Goal: Task Accomplishment & Management: Manage account settings

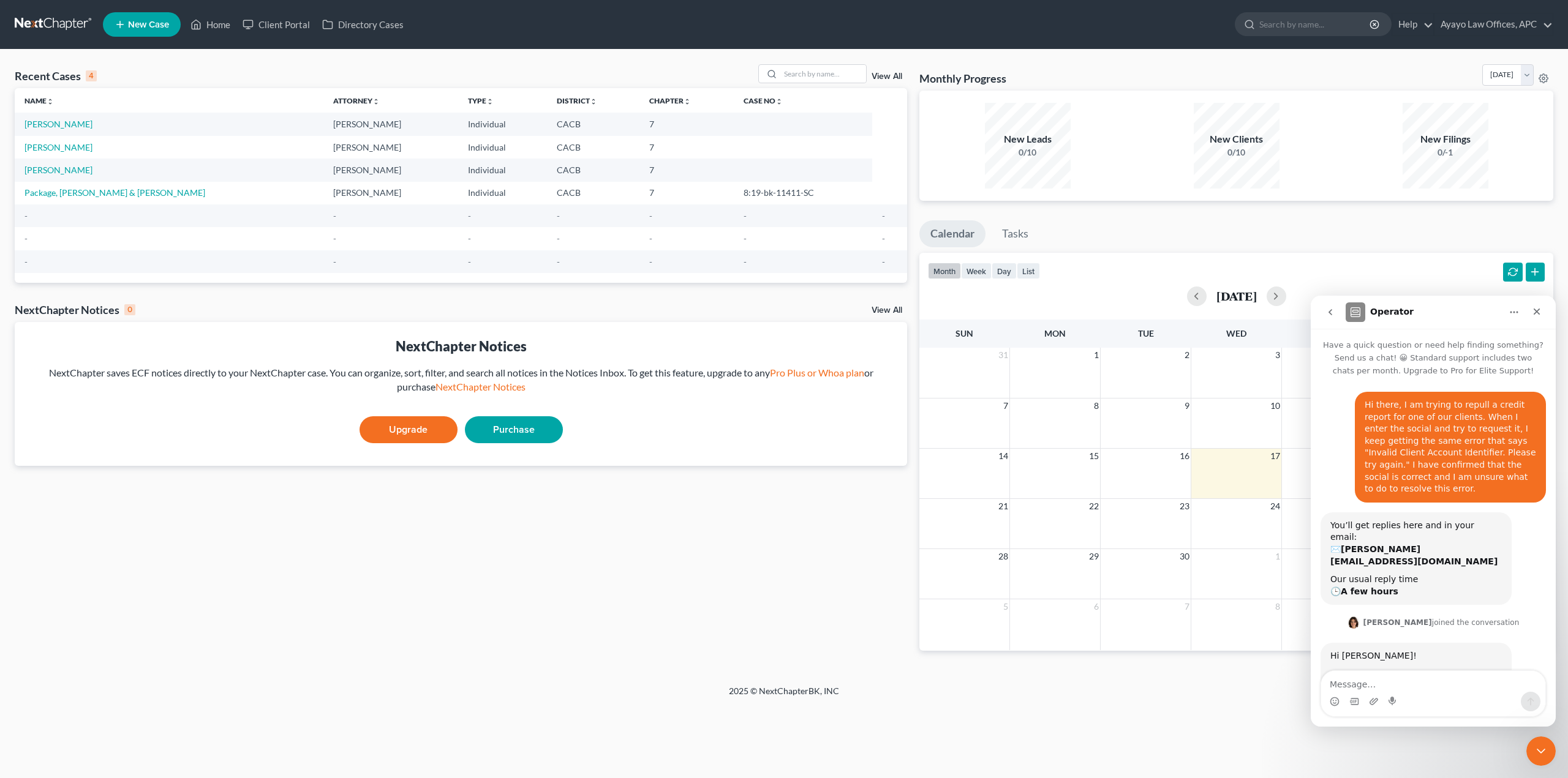
scroll to position [349, 0]
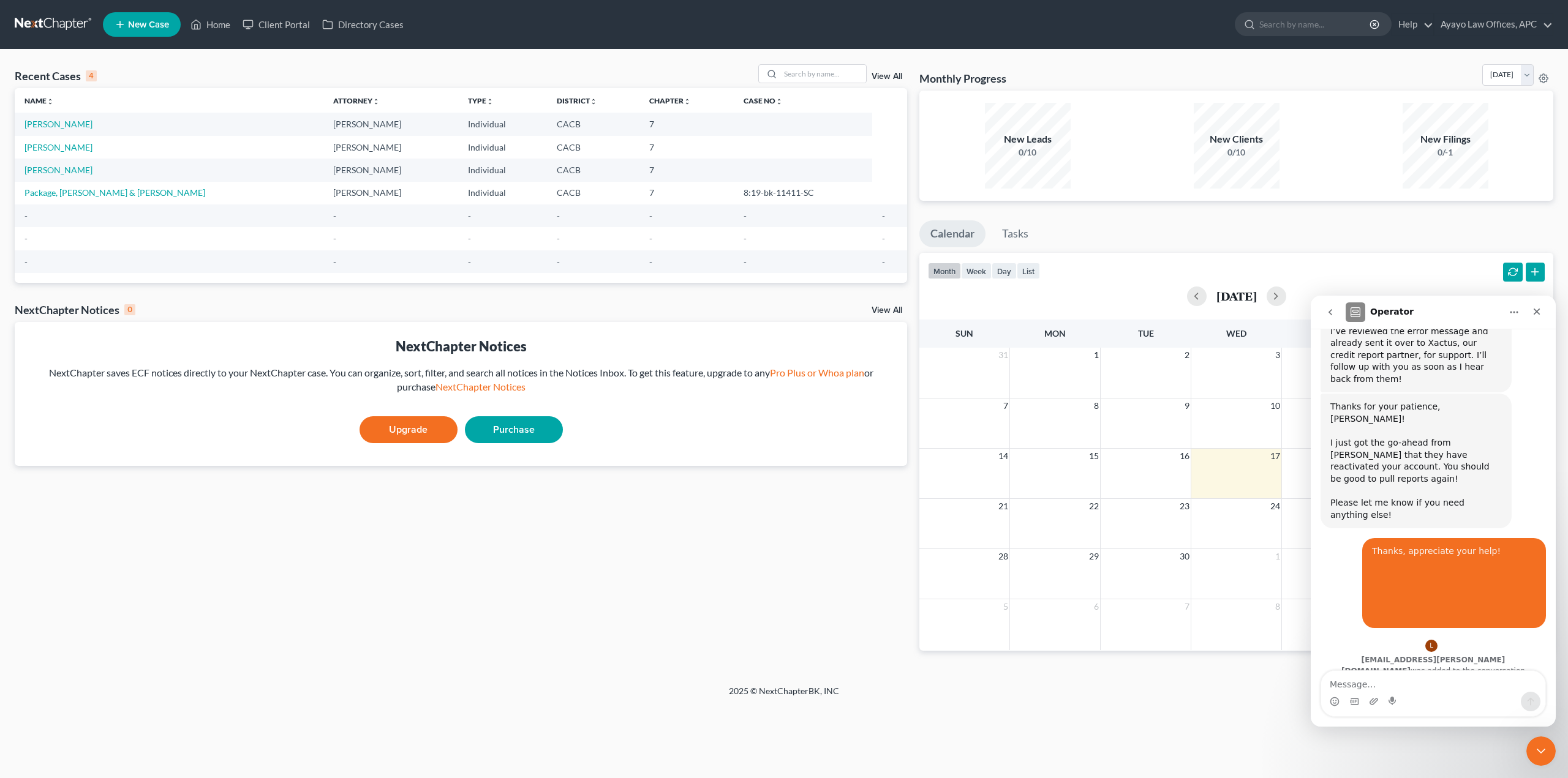
click at [57, 16] on link at bounding box center [54, 25] width 78 height 22
click at [1539, 305] on div "Close" at bounding box center [1537, 312] width 22 height 22
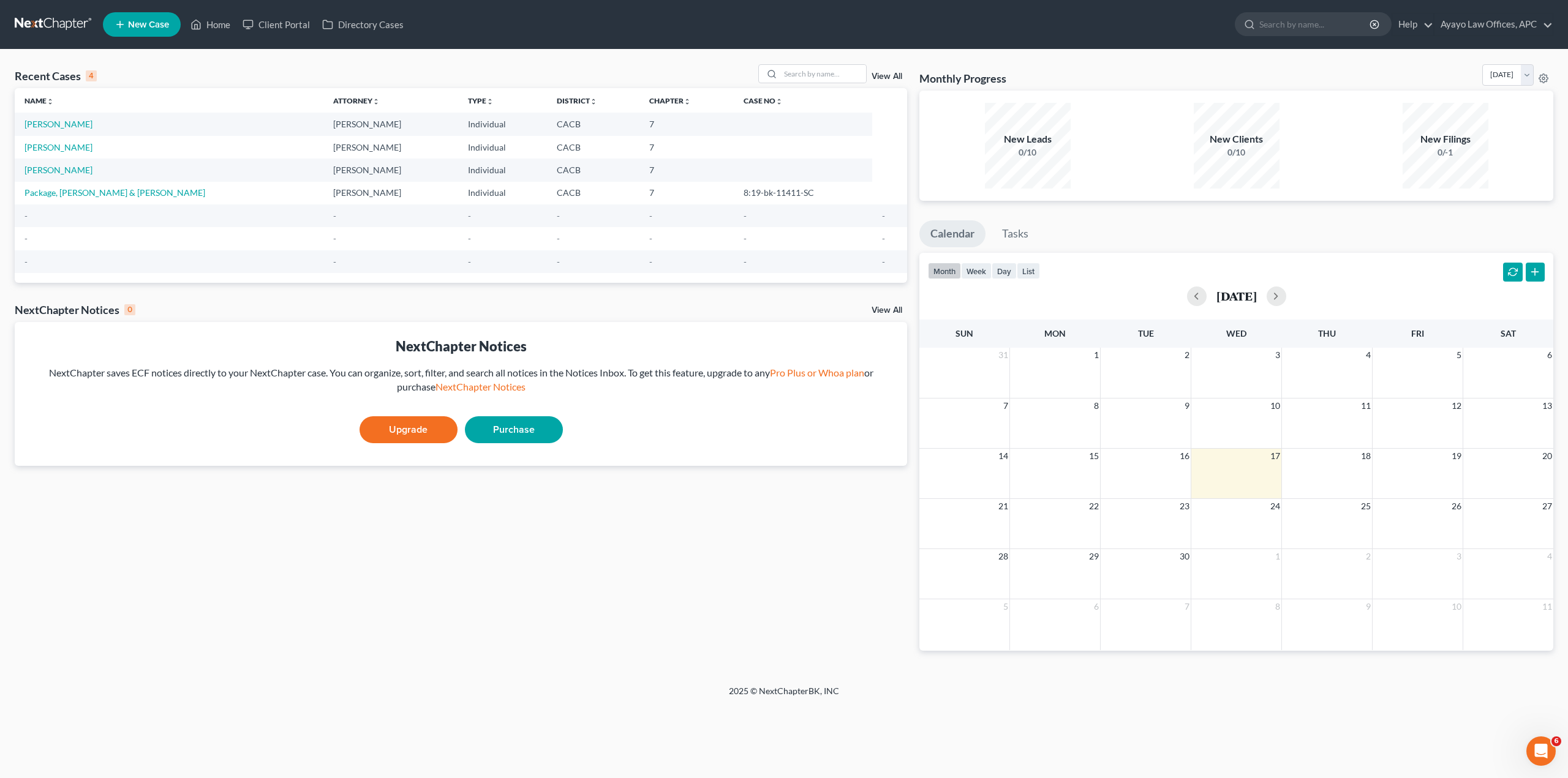
click at [438, 580] on div "Recent Cases 4 View All Name unfold_more expand_more expand_less Attorney unfol…" at bounding box center [460, 368] width 905 height 606
click at [81, 120] on link "[PERSON_NAME]" at bounding box center [58, 124] width 68 height 11
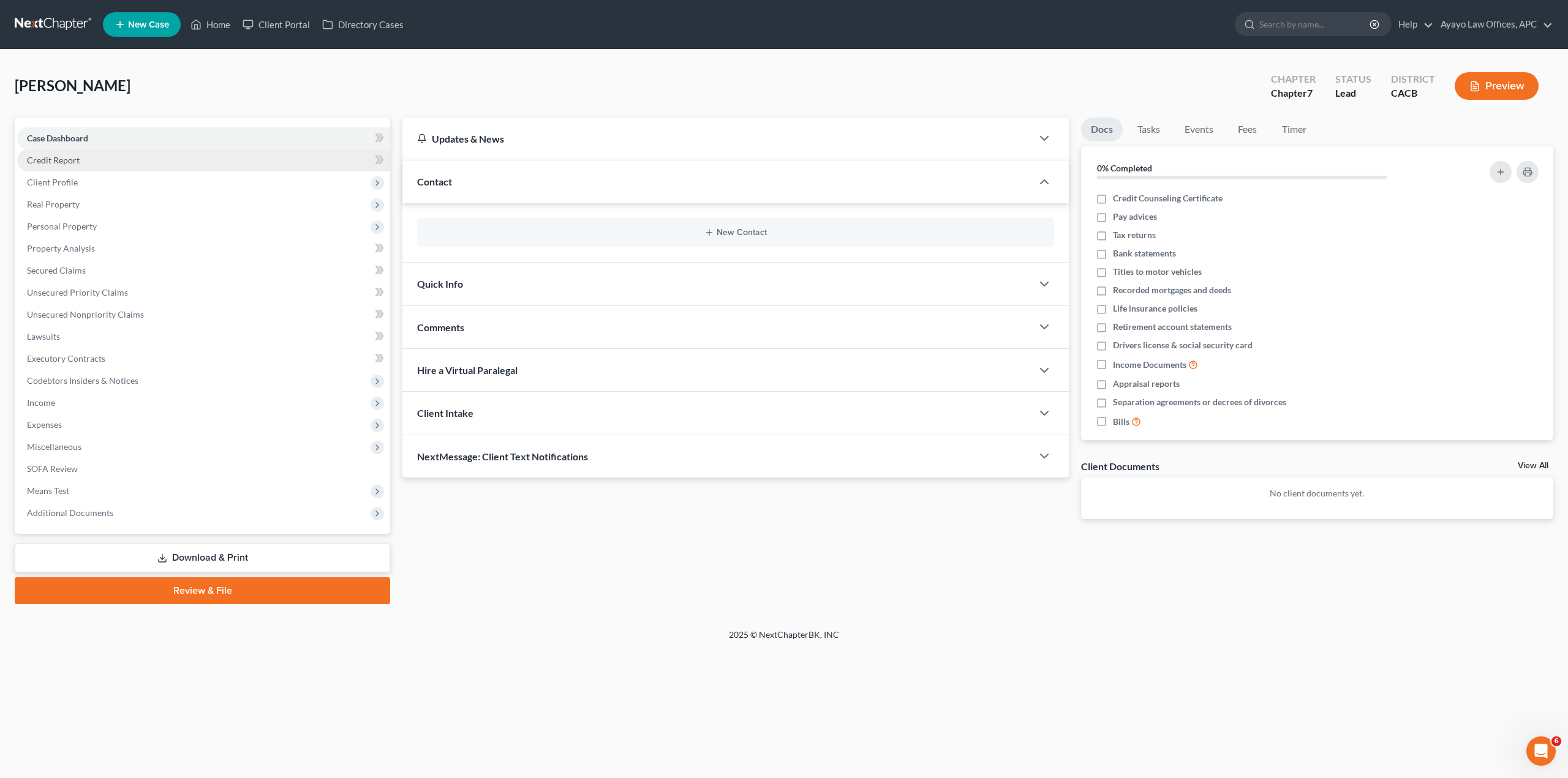
click at [106, 158] on link "Credit Report" at bounding box center [203, 160] width 373 height 22
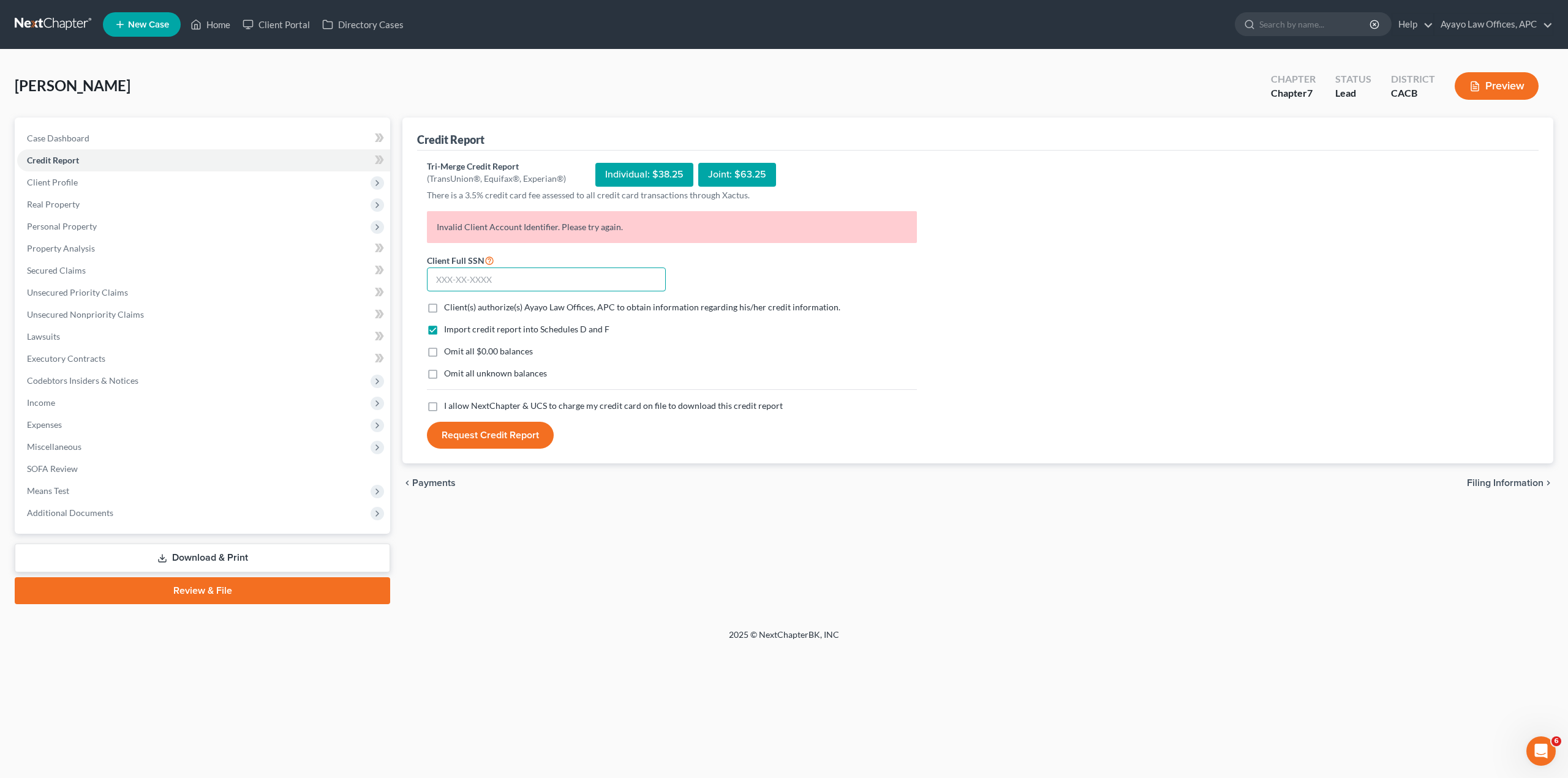
click at [514, 280] on input "text" at bounding box center [546, 280] width 239 height 25
type input "555-91-5435"
click at [492, 310] on span "Client(s) authorize(s) Ayayo Law Offices, APC to obtain information regarding h…" at bounding box center [642, 307] width 396 height 11
click at [461, 302] on label "Client(s) authorize(s) Ayayo Law Offices, APC to obtain information regarding h…" at bounding box center [642, 308] width 396 height 12
click at [457, 302] on input "Client(s) authorize(s) Ayayo Law Offices, APC to obtain information regarding h…" at bounding box center [453, 305] width 8 height 8
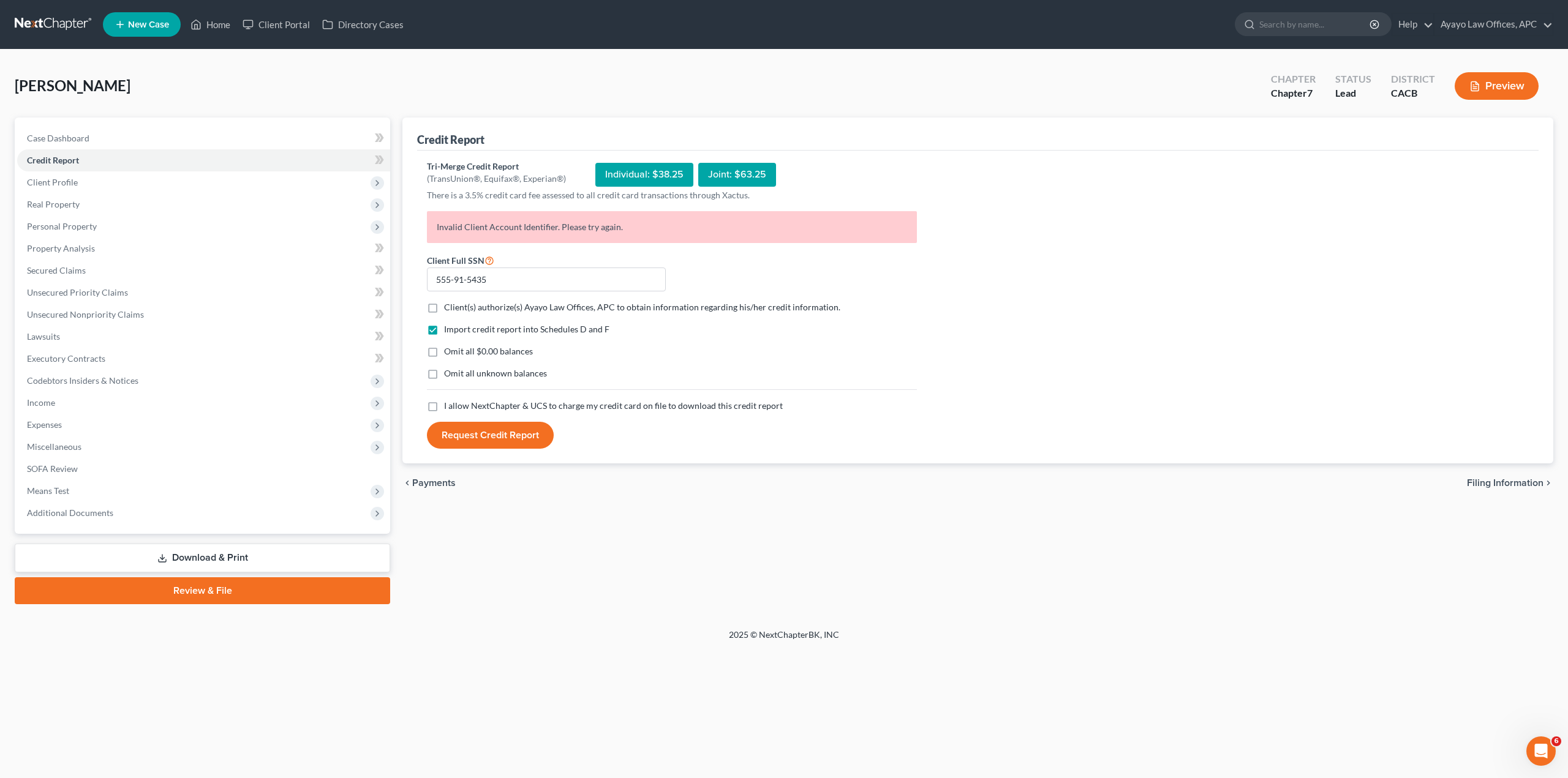
checkbox input "true"
click at [444, 405] on label "I allow NextChapter & UCS to charge my credit card on file to download this cre…" at bounding box center [613, 406] width 338 height 12
click at [449, 405] on input "I allow NextChapter & UCS to charge my credit card on file to download this cre…" at bounding box center [453, 404] width 8 height 8
checkbox input "true"
click at [517, 441] on button "Request Credit Report" at bounding box center [490, 435] width 127 height 27
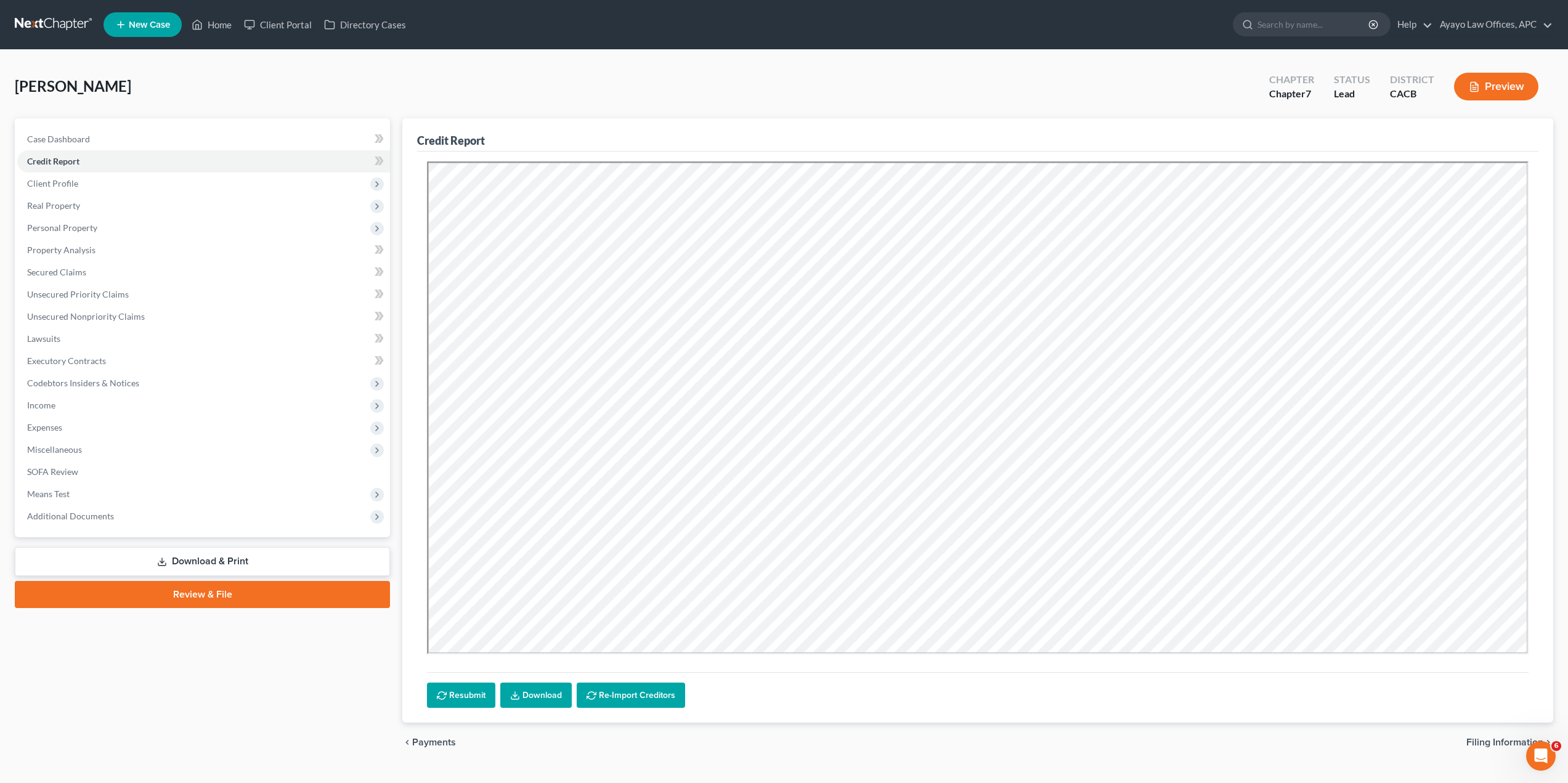
click at [521, 700] on link "Download" at bounding box center [536, 696] width 72 height 26
click at [211, 566] on link "Download & Print" at bounding box center [202, 562] width 375 height 29
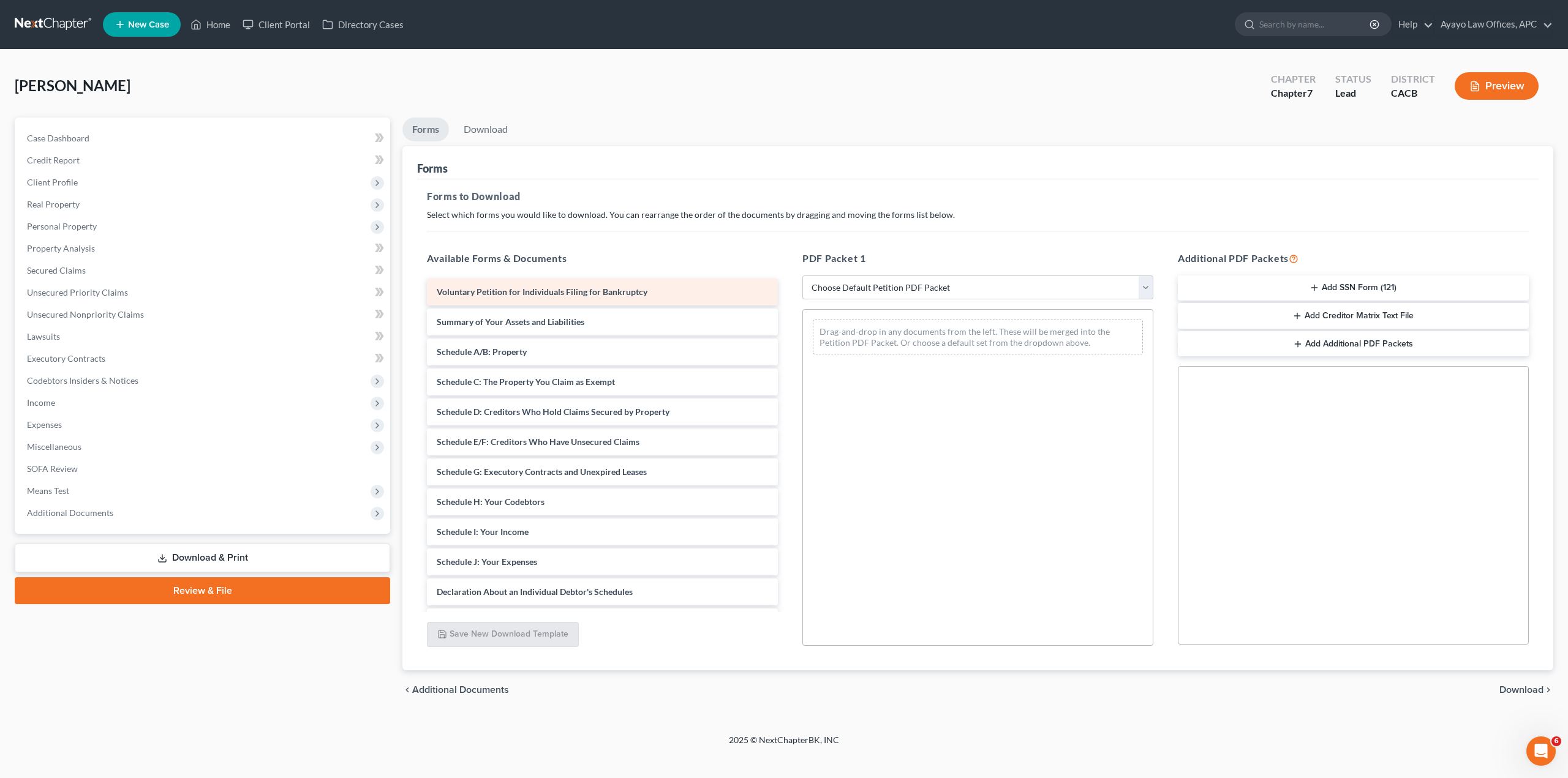
click at [676, 292] on div "Voluntary Petition for Individuals Filing for Bankruptcy" at bounding box center [602, 292] width 351 height 27
click at [503, 129] on link "Download" at bounding box center [485, 129] width 64 height 24
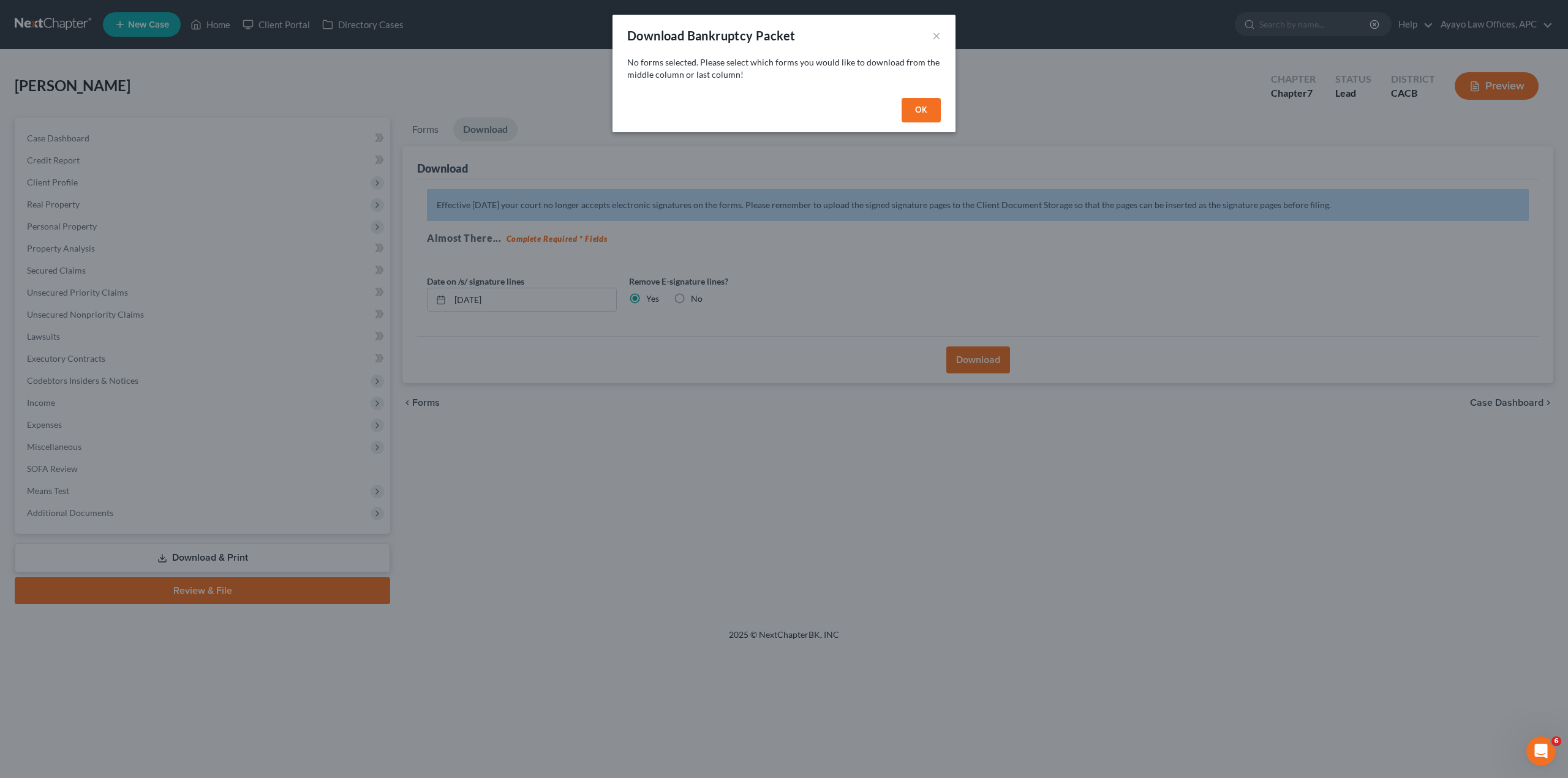
click at [959, 116] on div "Download Bankruptcy Packet × No forms selected. Please select which forms you w…" at bounding box center [784, 389] width 1568 height 778
click at [928, 110] on button "OK" at bounding box center [921, 110] width 39 height 25
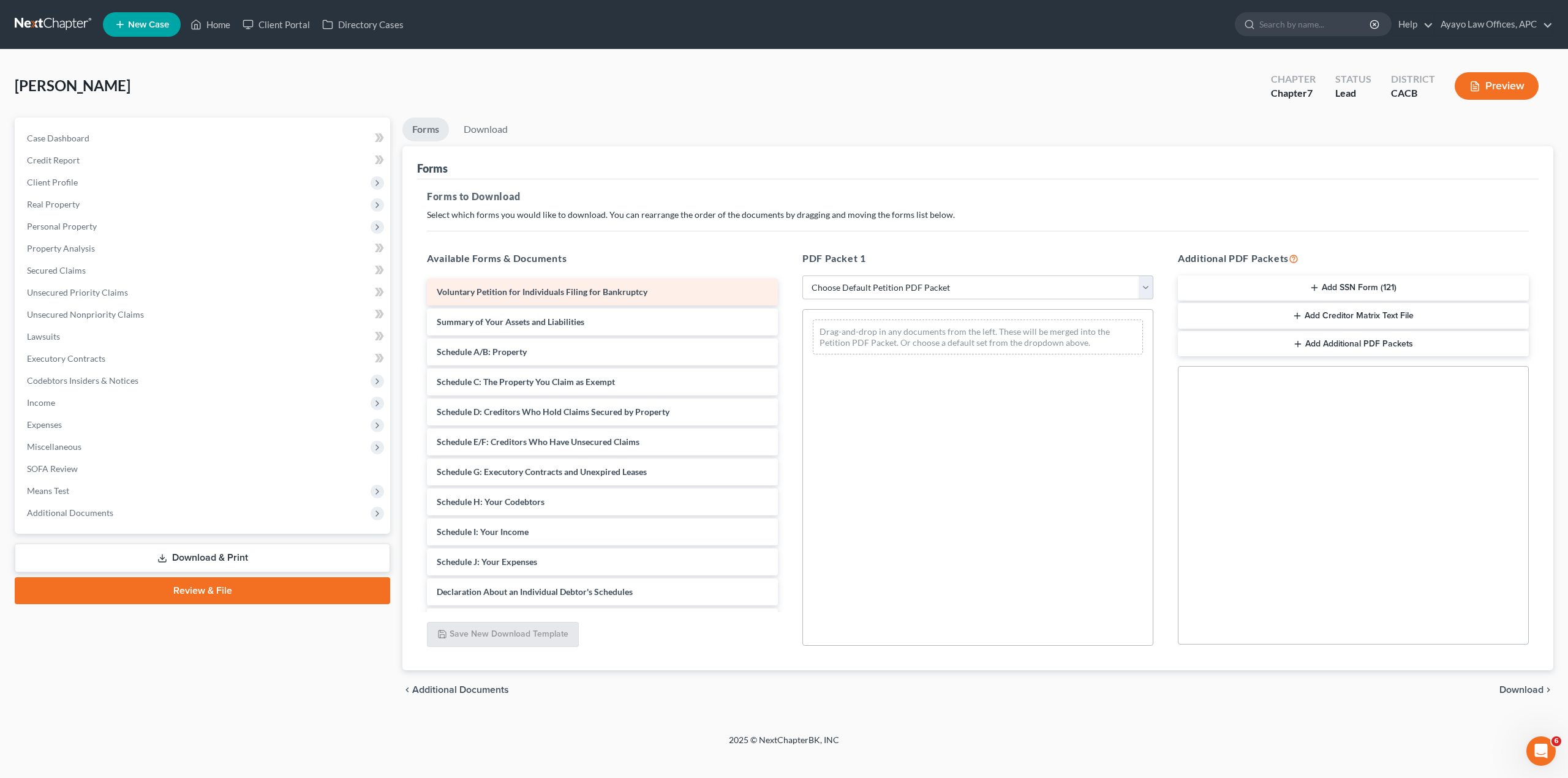
click at [675, 287] on div "Voluntary Petition for Individuals Filing for Bankruptcy" at bounding box center [602, 292] width 351 height 27
click at [1523, 77] on button "Preview" at bounding box center [1496, 86] width 84 height 28
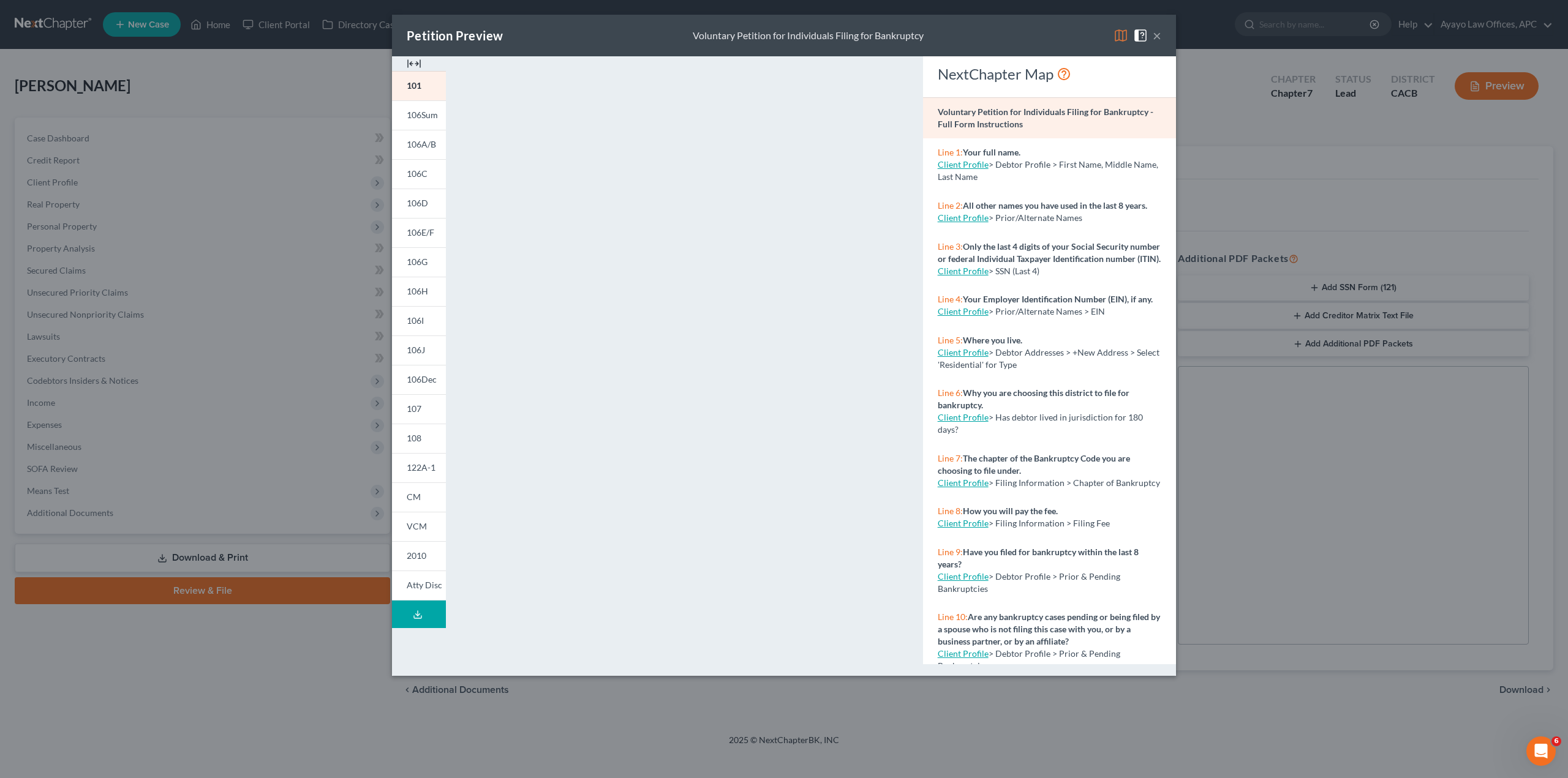
click at [1158, 36] on button "×" at bounding box center [1157, 35] width 8 height 15
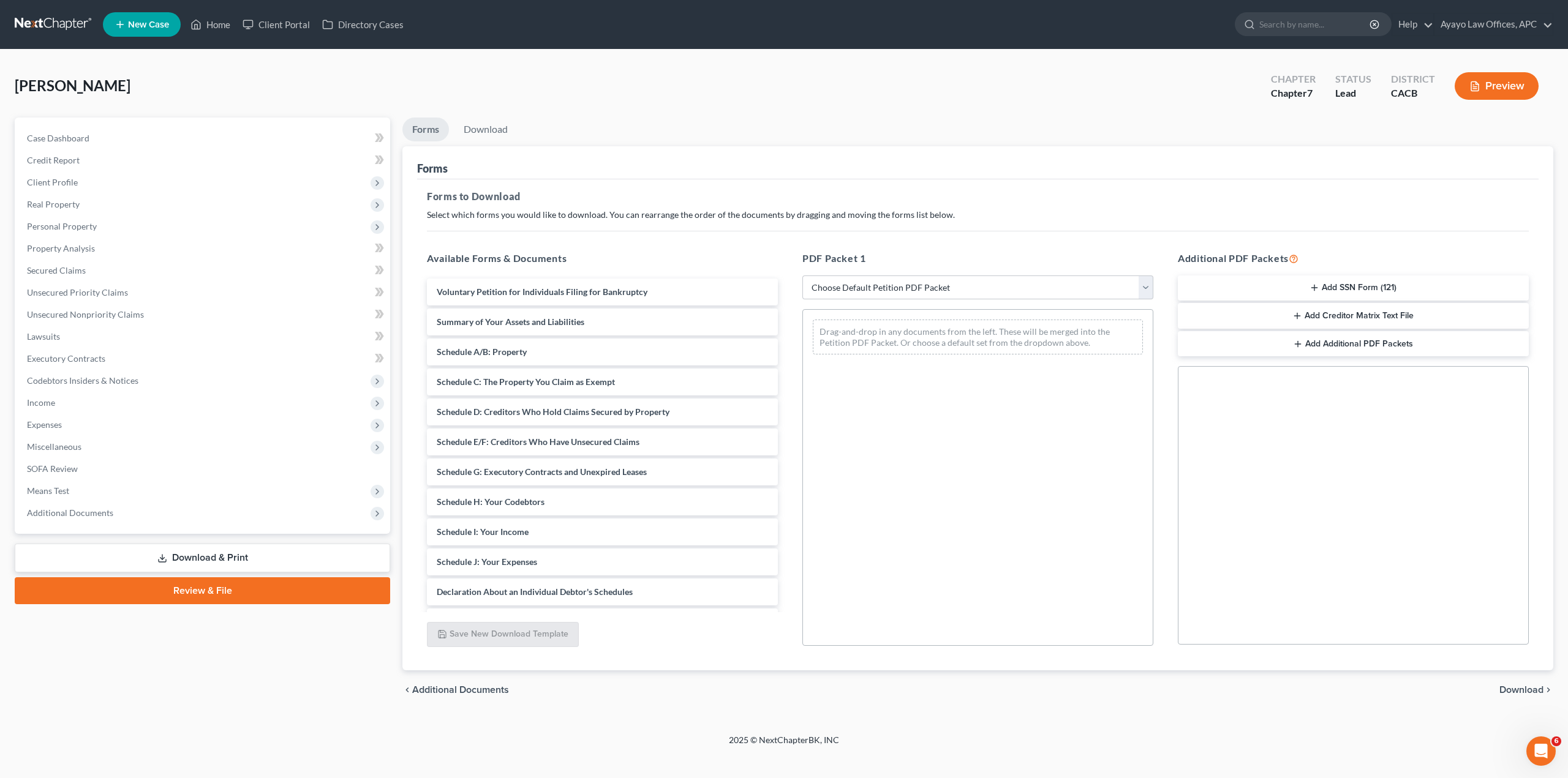
click at [18, 21] on link at bounding box center [54, 25] width 78 height 22
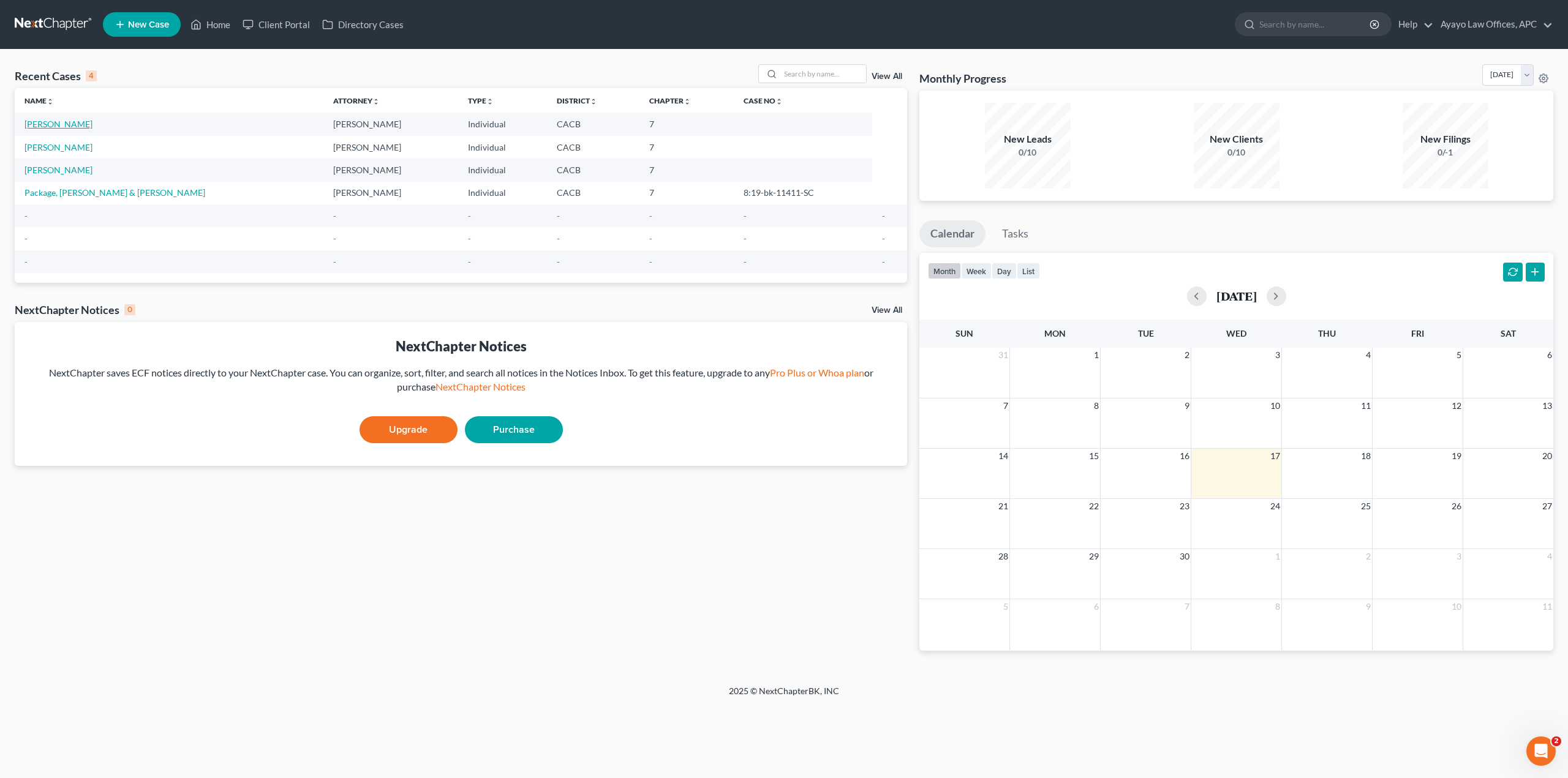
click at [47, 122] on link "[PERSON_NAME]" at bounding box center [58, 124] width 68 height 11
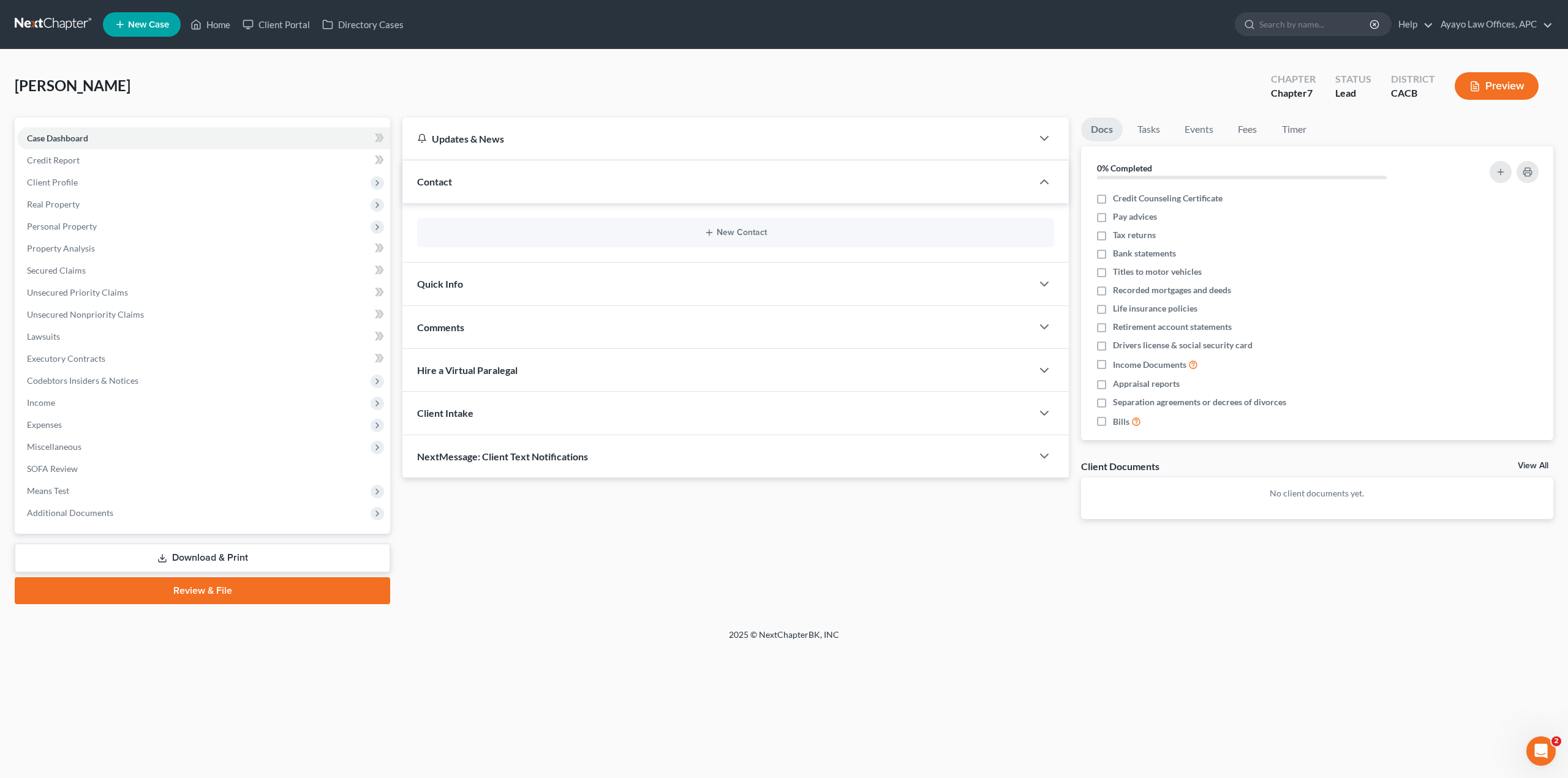
click at [517, 453] on span "NextMessage: Client Text Notifications" at bounding box center [502, 456] width 171 height 12
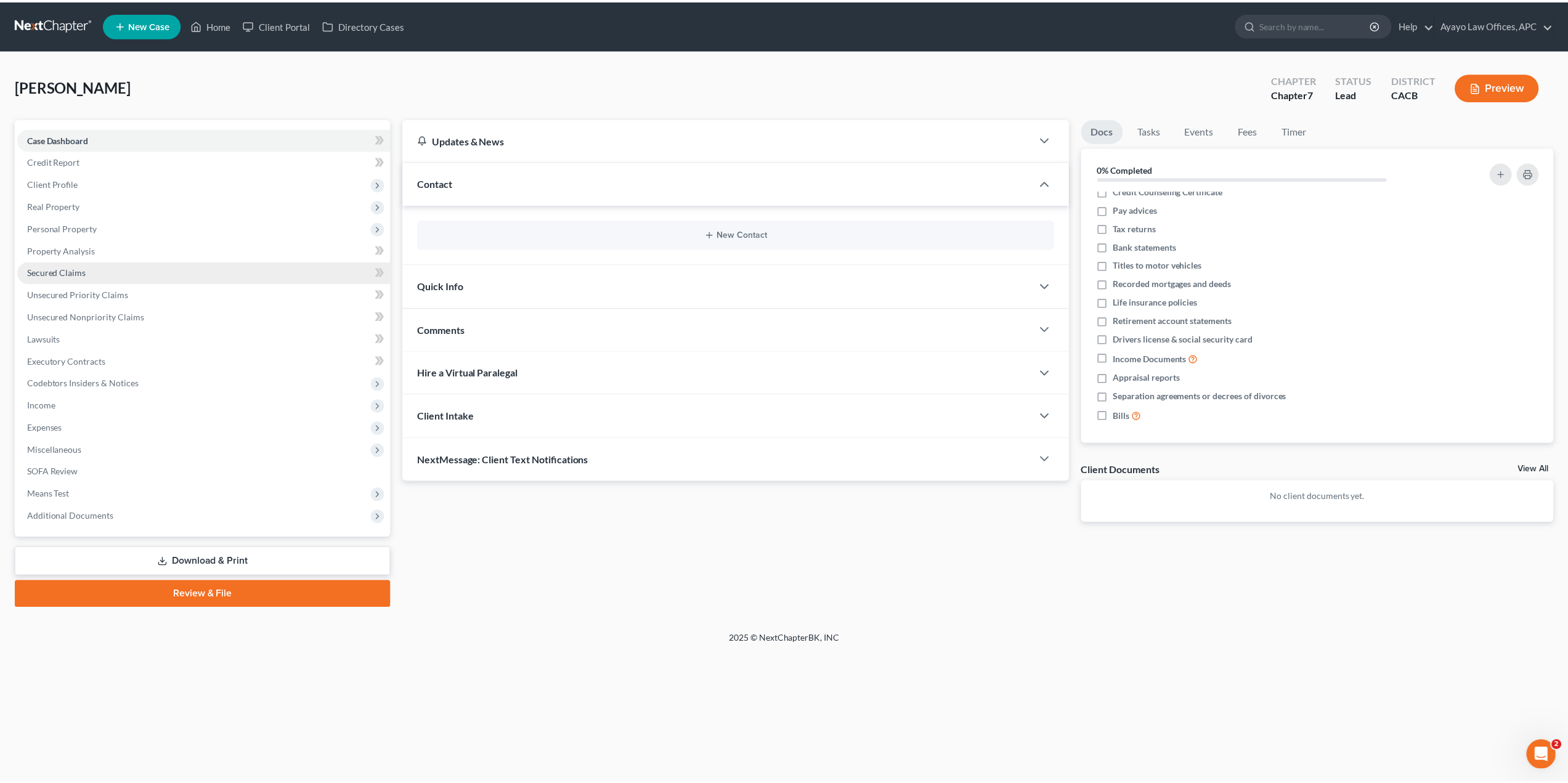
scroll to position [11, 0]
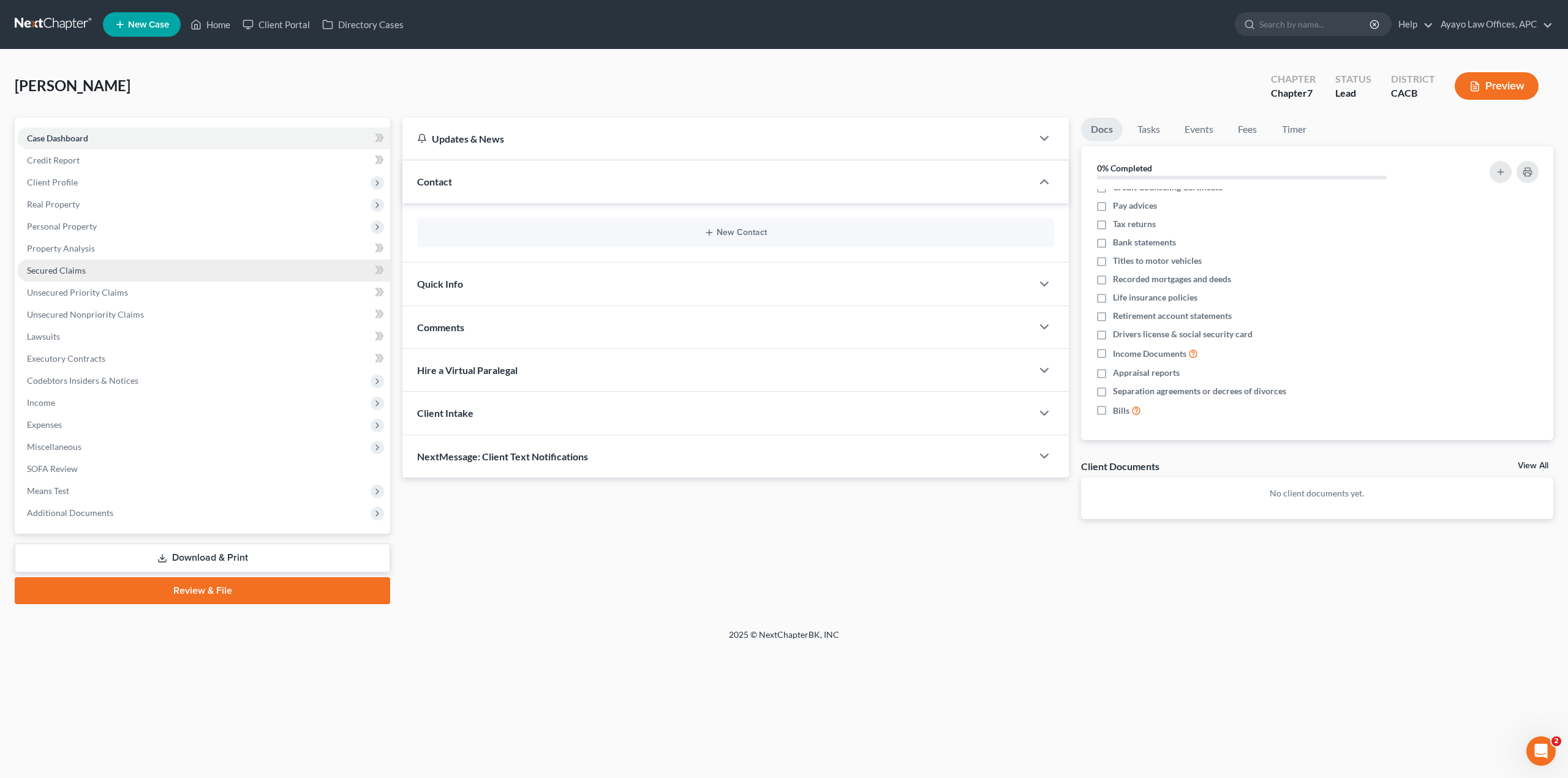
click at [81, 269] on span "Secured Claims" at bounding box center [56, 271] width 59 height 11
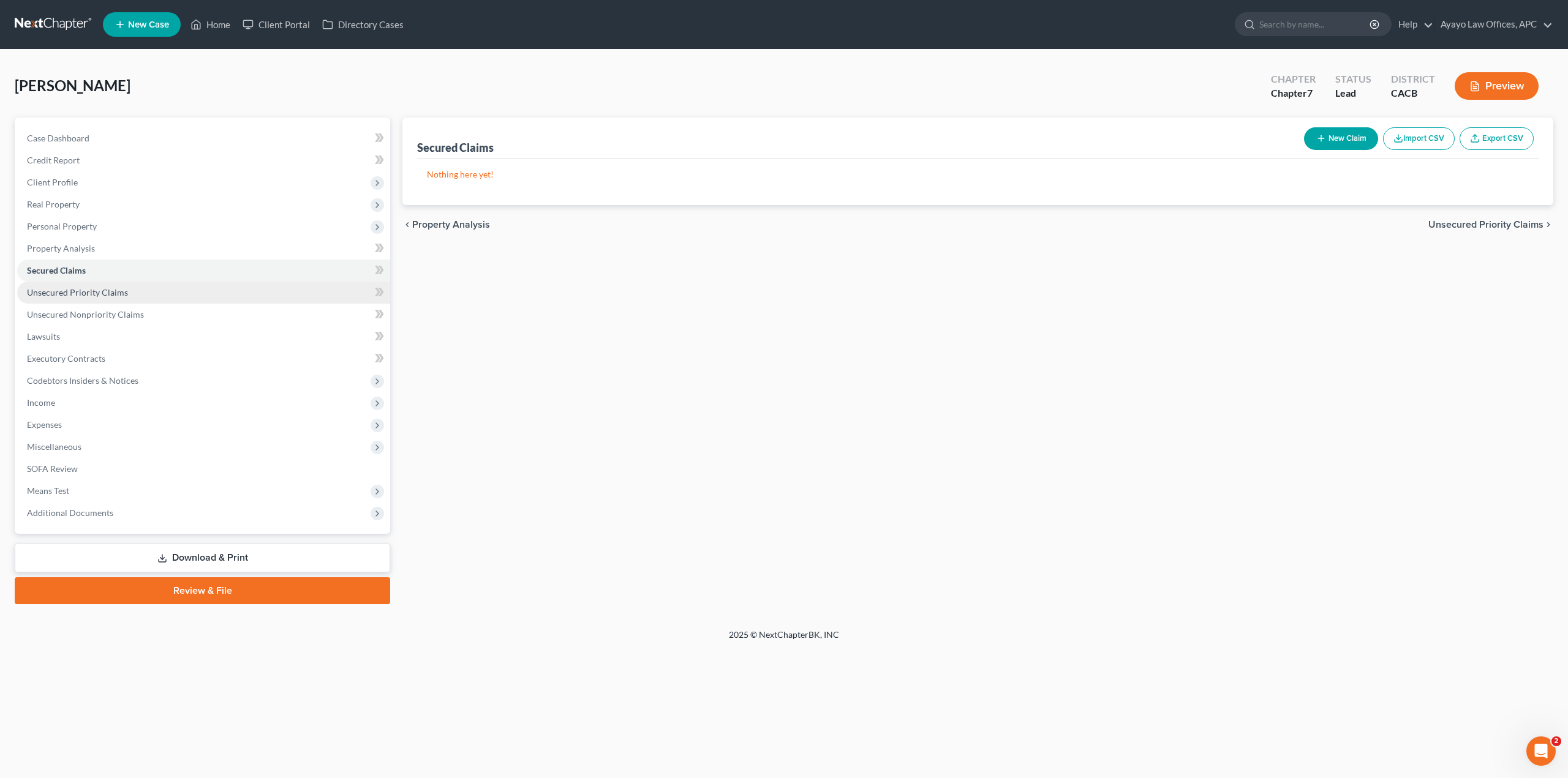
click at [71, 293] on span "Unsecured Priority Claims" at bounding box center [78, 292] width 101 height 11
click at [54, 320] on link "Unsecured Nonpriority Claims" at bounding box center [203, 315] width 373 height 22
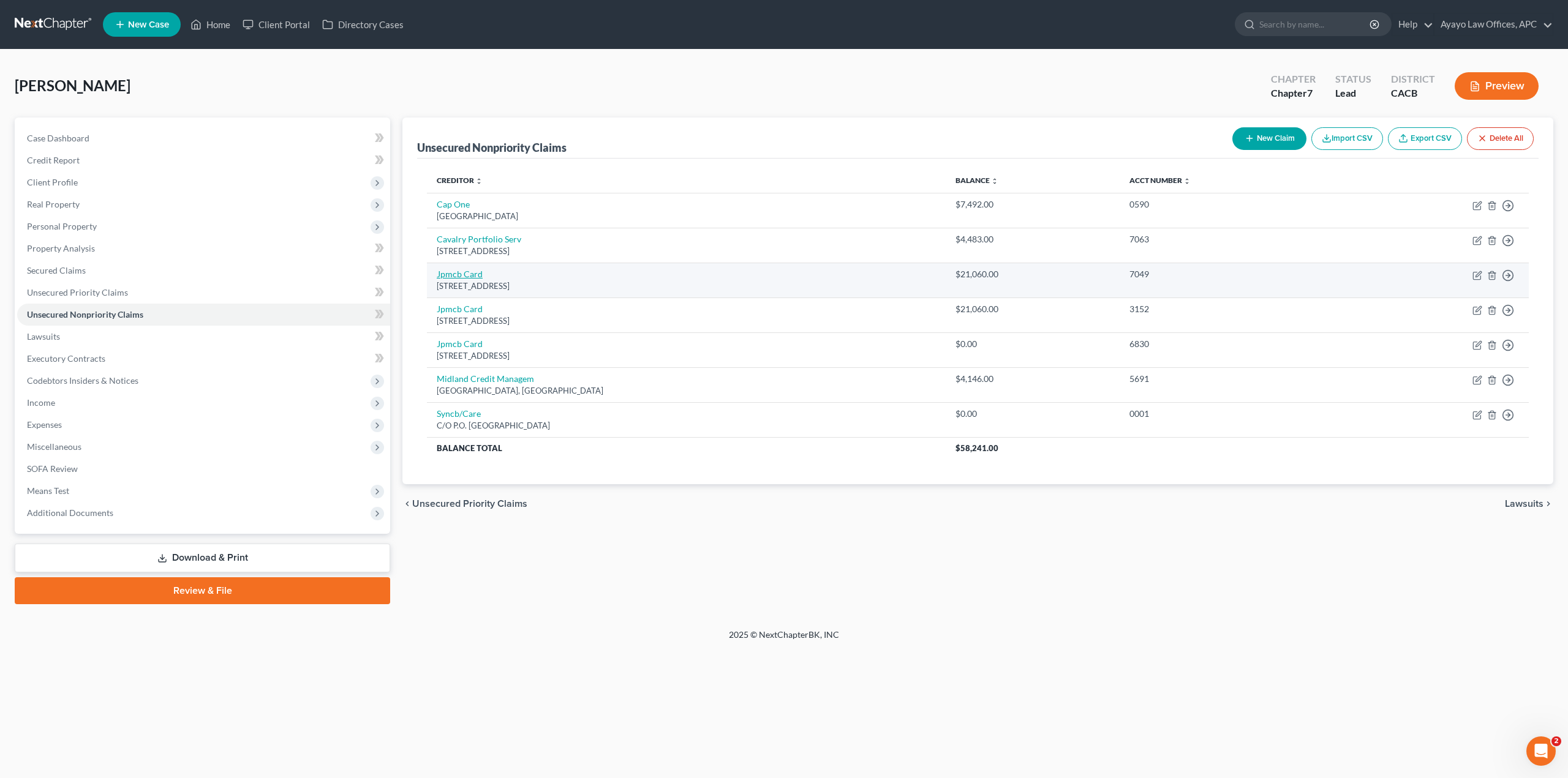
click at [462, 273] on link "Jpmcb Card" at bounding box center [460, 274] width 46 height 11
select select "7"
select select "2"
select select "0"
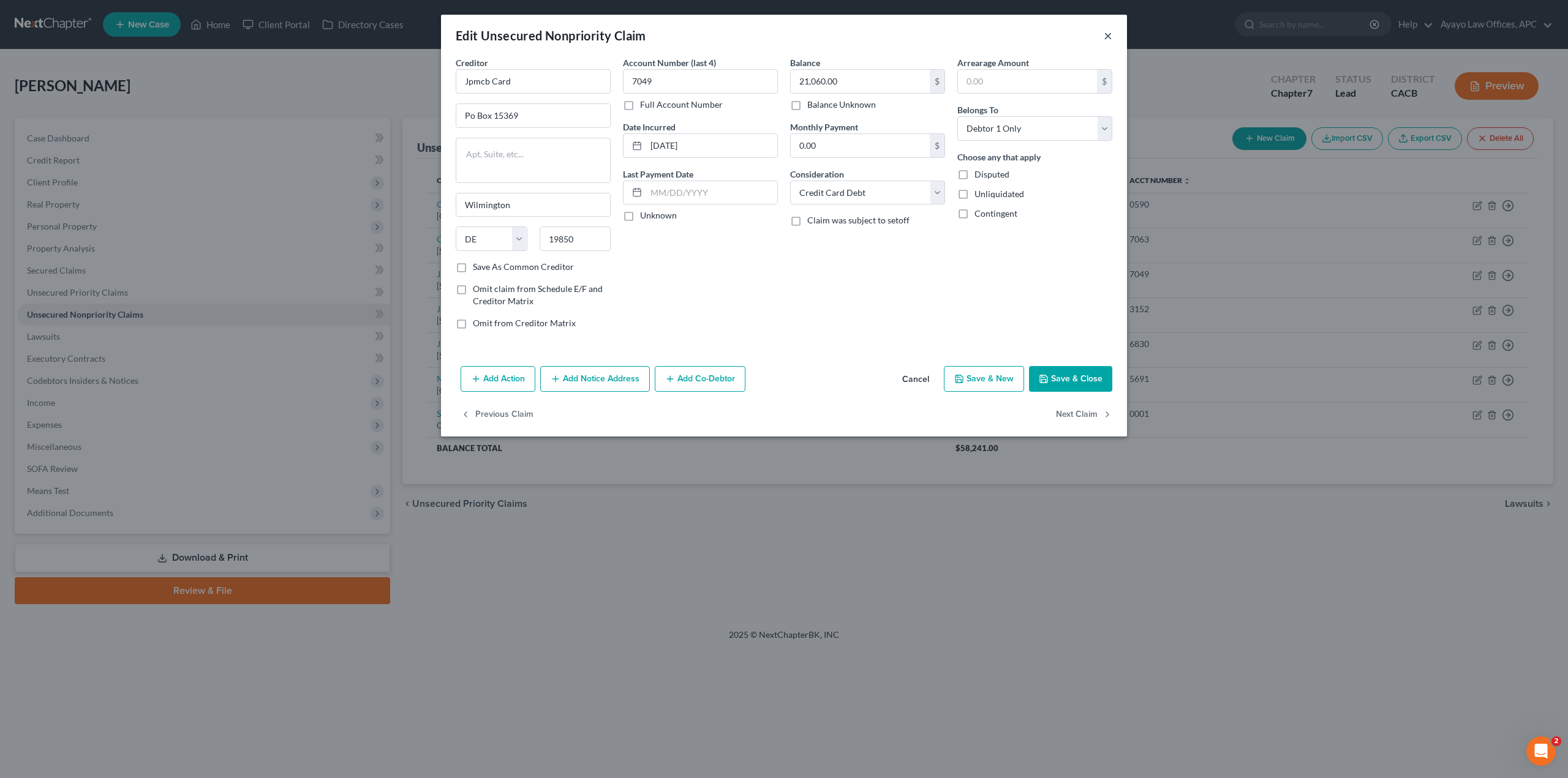
click at [1108, 35] on button "×" at bounding box center [1108, 35] width 8 height 15
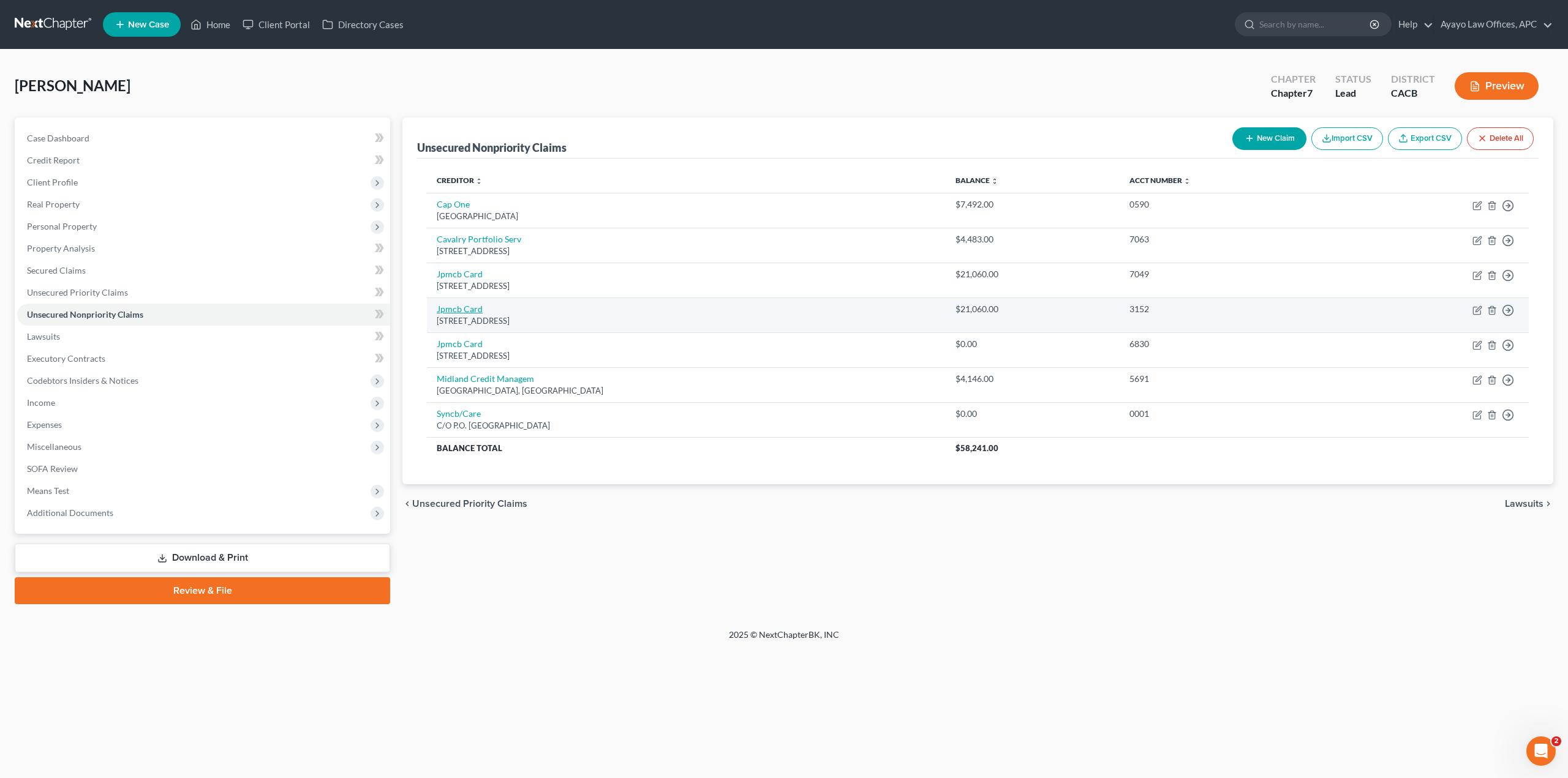
click at [473, 313] on link "Jpmcb Card" at bounding box center [460, 309] width 46 height 11
select select "7"
select select "1"
select select "0"
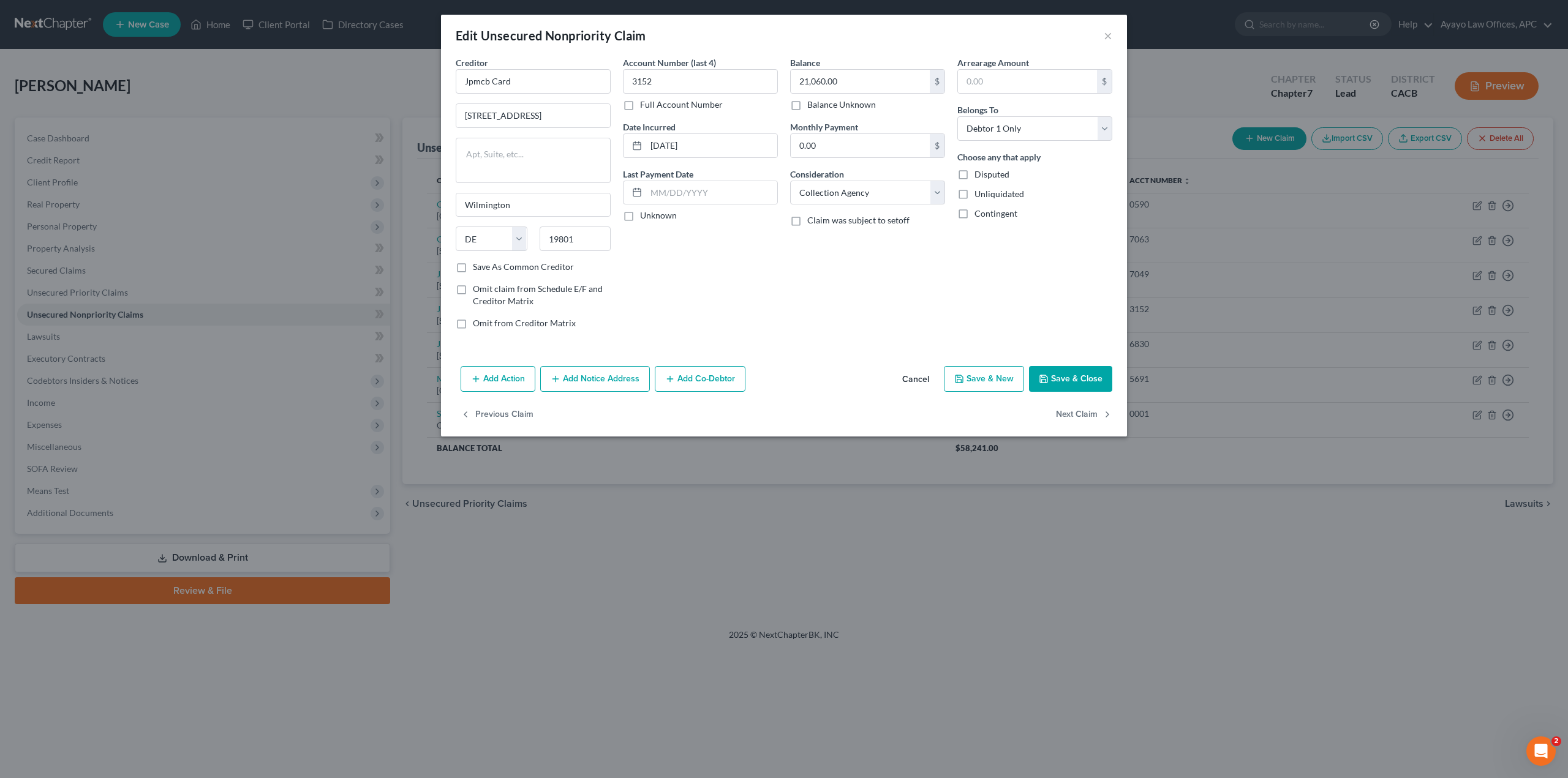
click at [1118, 36] on div "Edit Unsecured Nonpriority Claim ×" at bounding box center [784, 35] width 686 height 41
click at [1111, 38] on button "×" at bounding box center [1108, 35] width 8 height 15
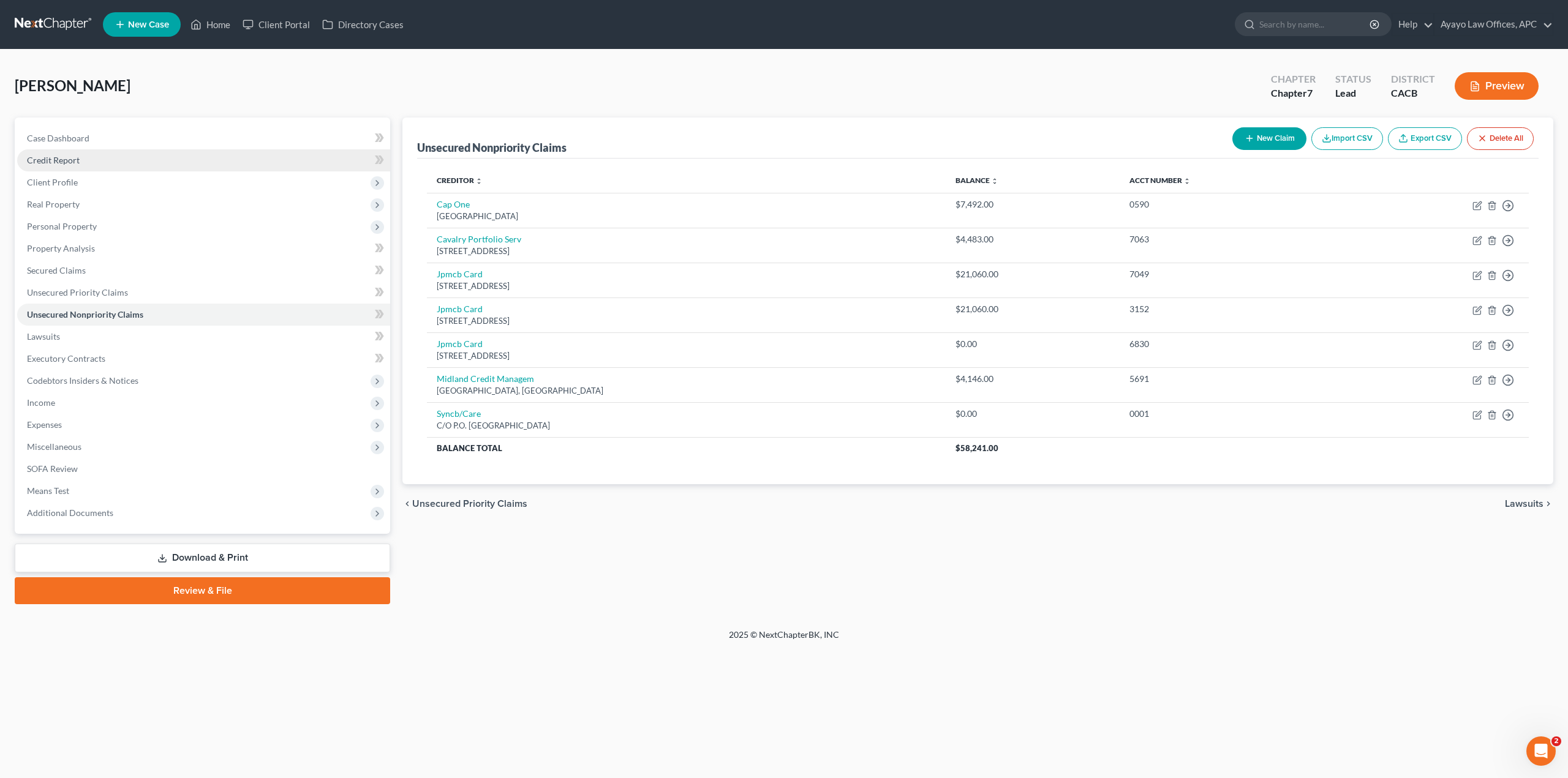
click at [88, 165] on link "Credit Report" at bounding box center [203, 160] width 373 height 22
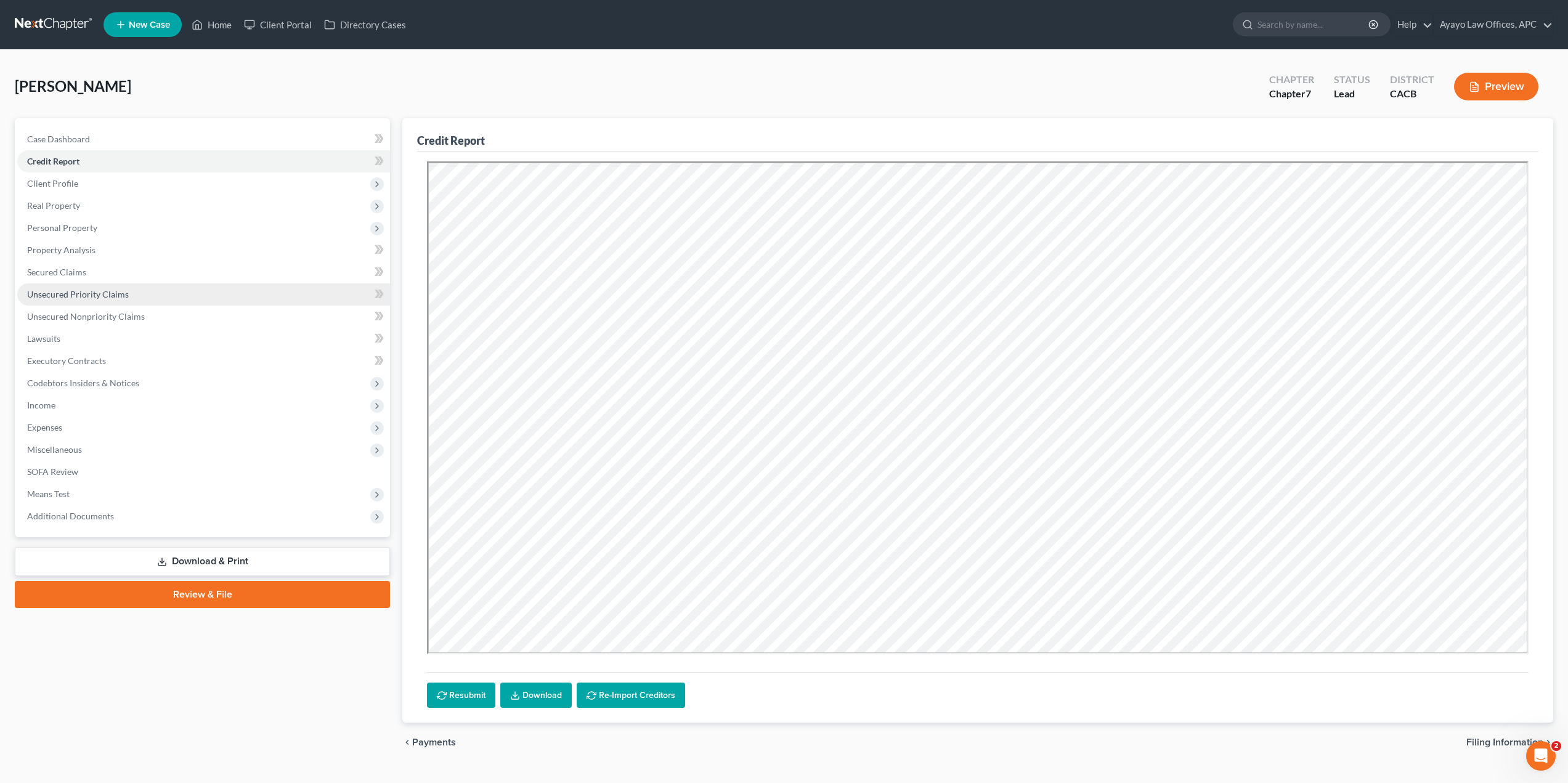
click at [94, 291] on span "Unsecured Priority Claims" at bounding box center [78, 294] width 102 height 11
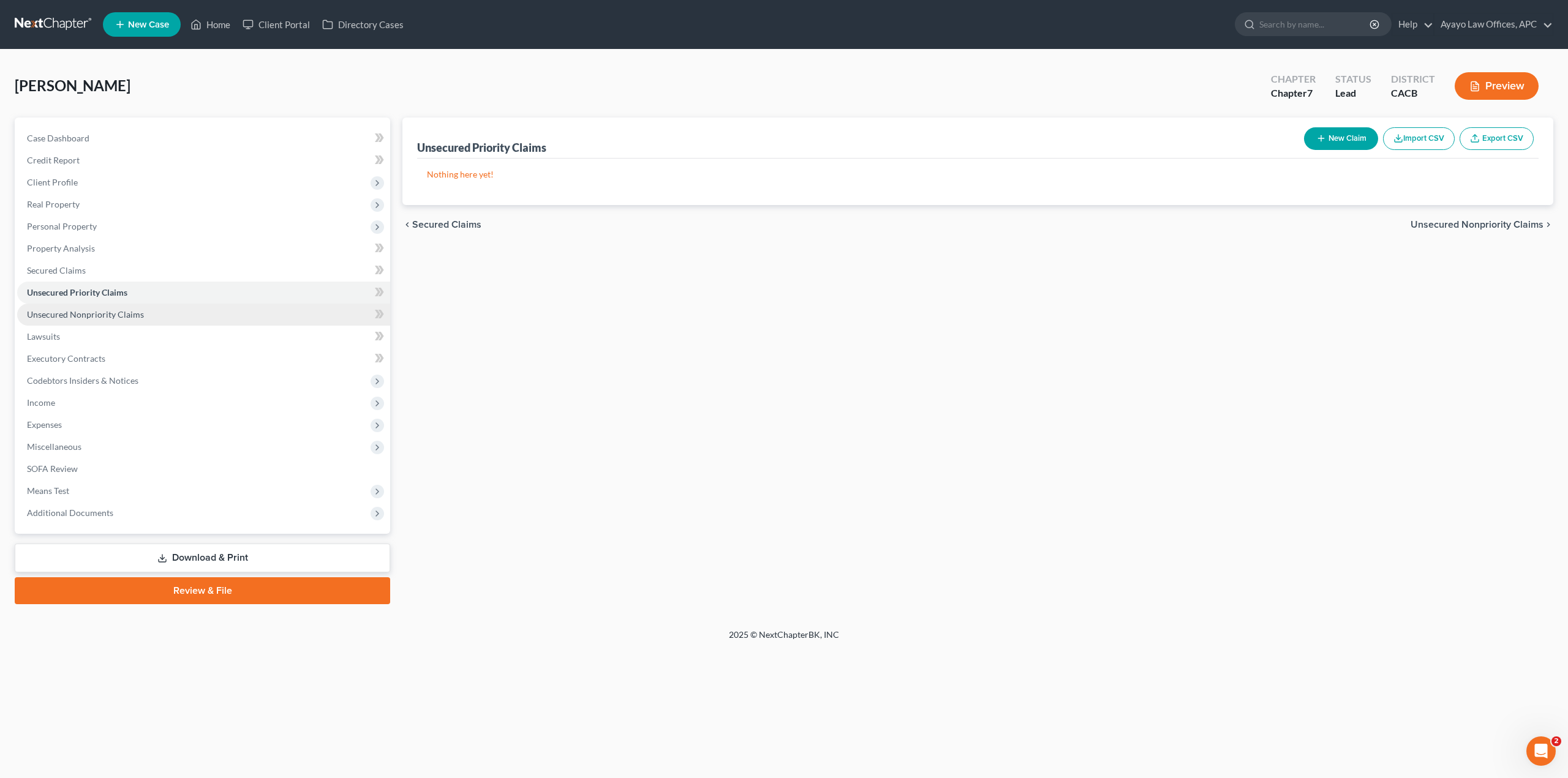
click at [123, 320] on link "Unsecured Nonpriority Claims" at bounding box center [203, 315] width 373 height 22
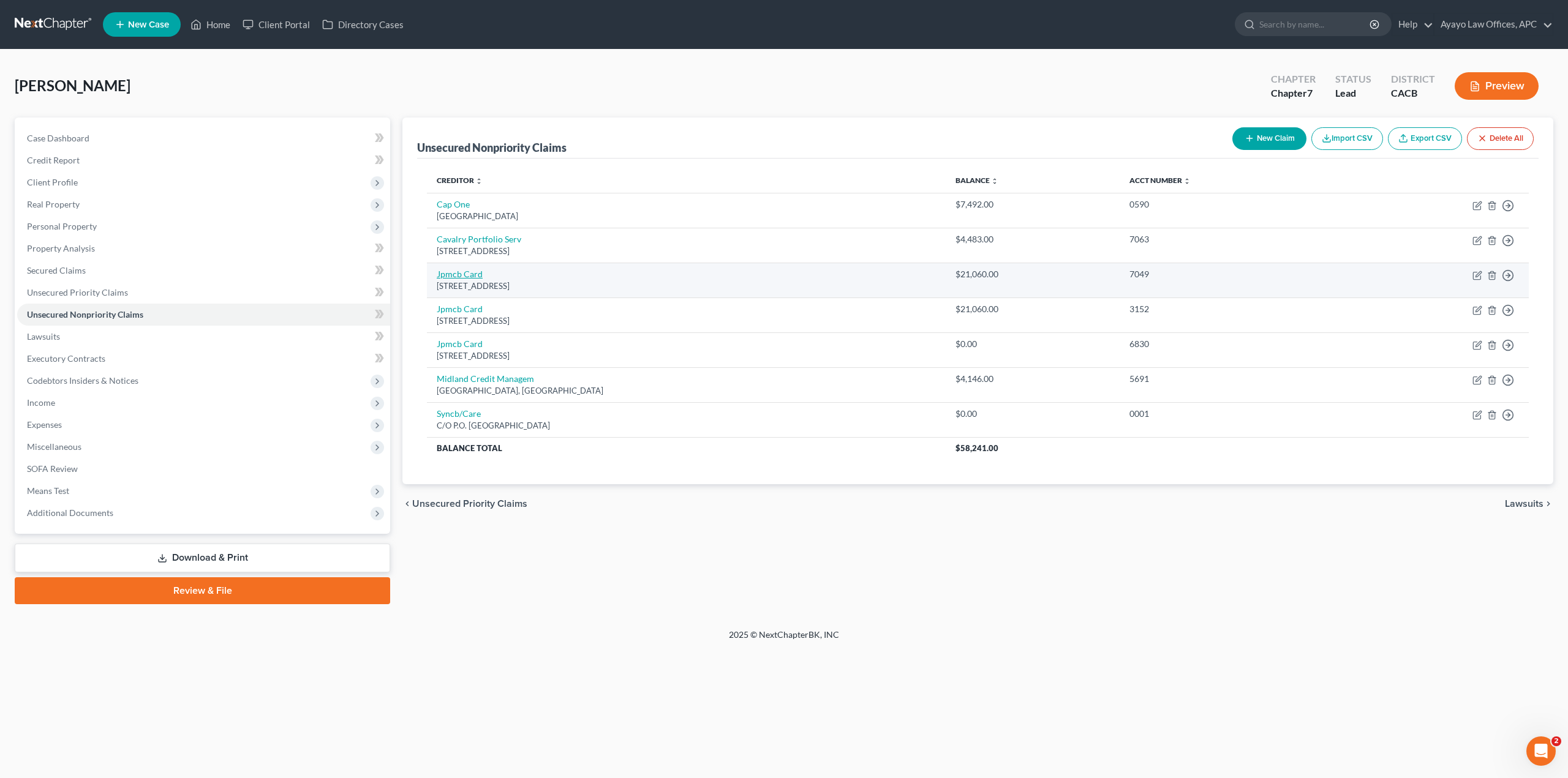
click at [459, 272] on link "Jpmcb Card" at bounding box center [460, 274] width 46 height 11
select select "7"
select select "2"
select select "0"
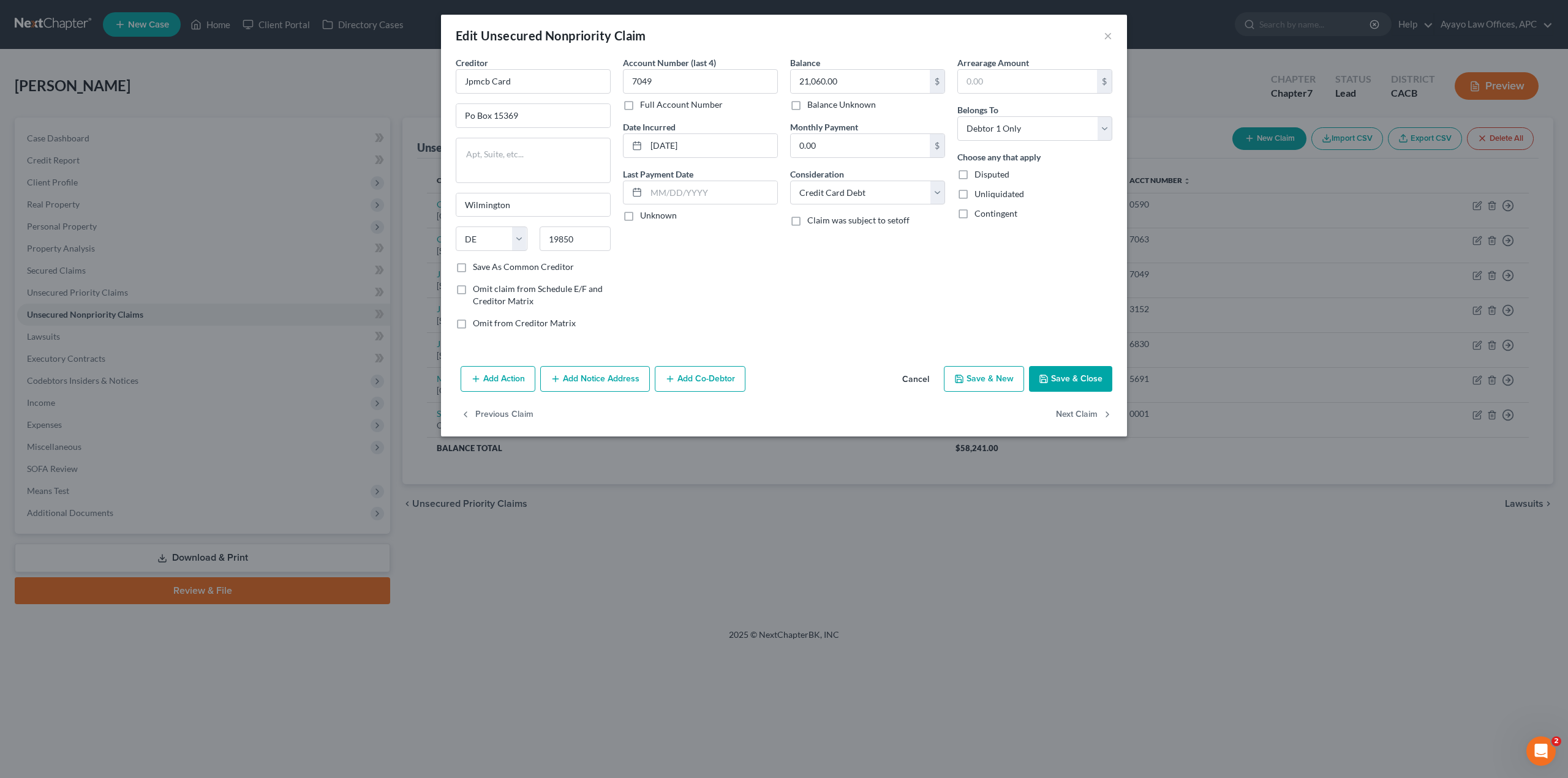
click at [1055, 636] on div "Edit Unsecured Nonpriority Claim × Creditor * Jpmcb Card Po Box [GEOGRAPHIC_DAT…" at bounding box center [784, 389] width 1568 height 778
click at [1111, 31] on div "Edit Unsecured Nonpriority Claim ×" at bounding box center [784, 35] width 686 height 41
click at [1109, 35] on button "×" at bounding box center [1108, 35] width 8 height 15
